Goal: Task Accomplishment & Management: Manage account settings

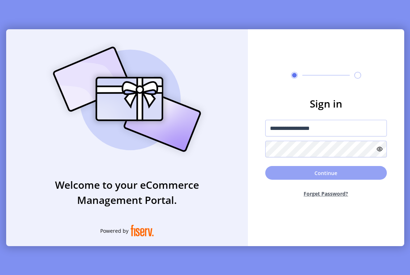
click at [327, 174] on button "Continue" at bounding box center [325, 173] width 121 height 14
